Goal: Check status: Check status

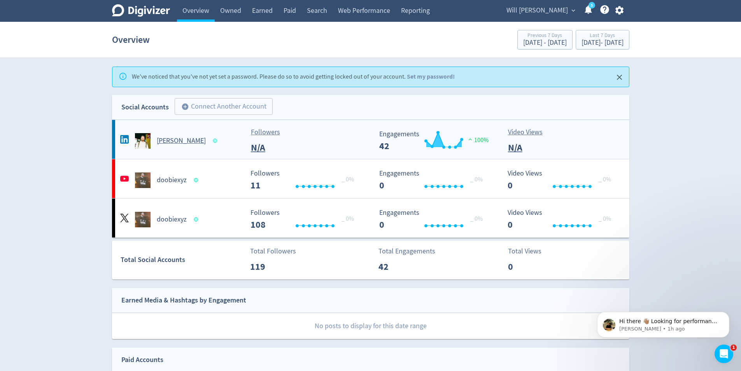
click at [302, 146] on div "Followers N/A" at bounding box center [310, 141] width 126 height 28
click at [209, 172] on div "doobiexyz" at bounding box center [181, 180] width 126 height 16
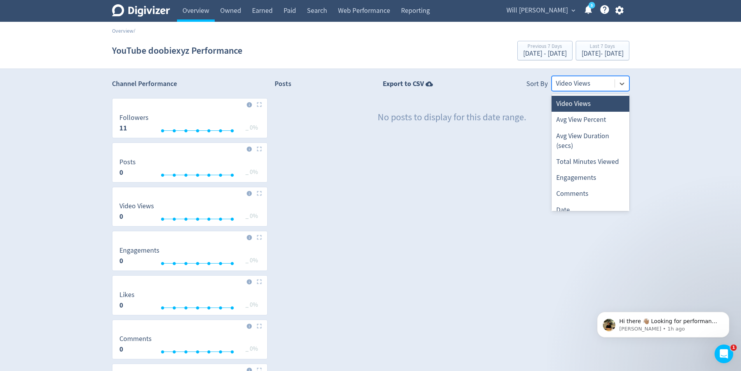
click at [567, 88] on div at bounding box center [583, 83] width 55 height 11
click at [573, 117] on div "Avg View Percent" at bounding box center [591, 120] width 78 height 16
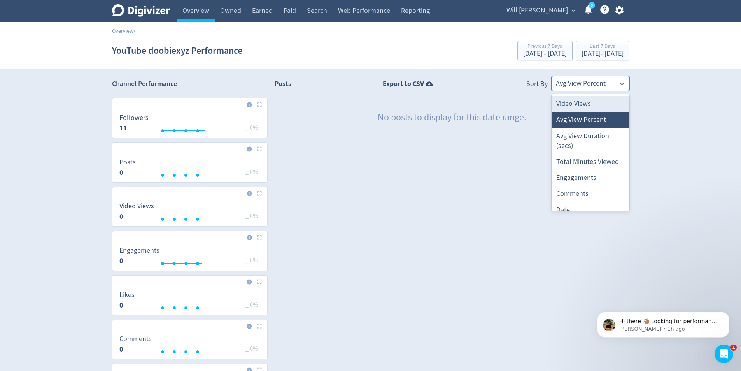
click at [572, 86] on div at bounding box center [583, 83] width 55 height 11
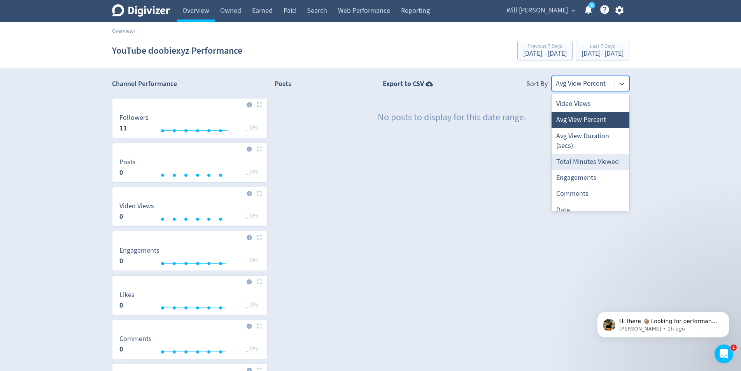
scroll to position [9, 0]
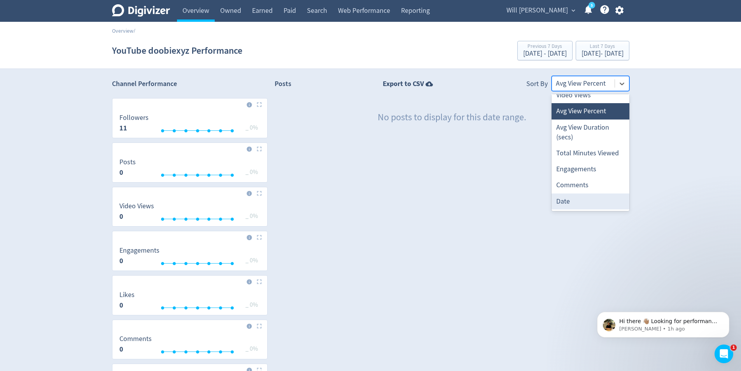
click at [579, 201] on div "Date" at bounding box center [591, 201] width 78 height 16
